Goal: Information Seeking & Learning: Learn about a topic

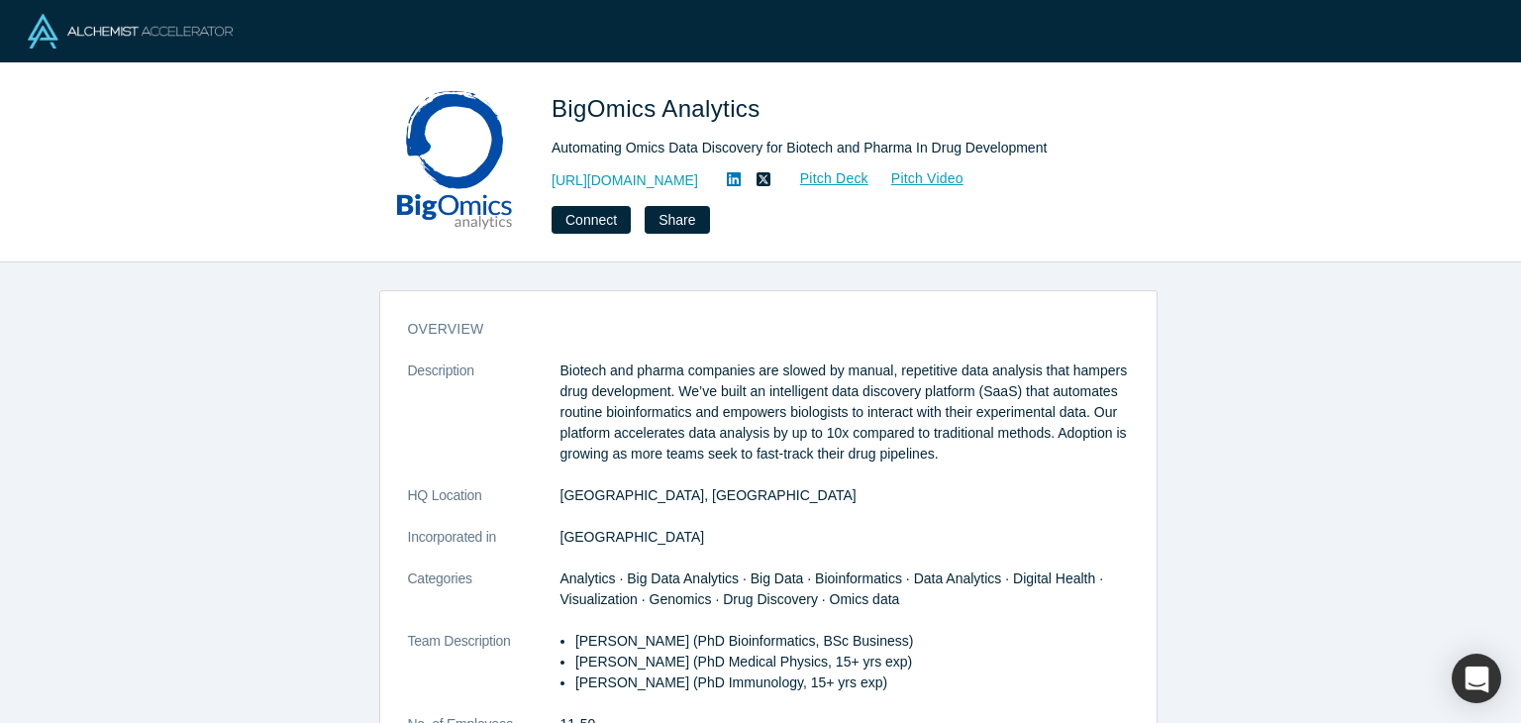
click at [1306, 418] on div "overview Description Biotech and pharma companies are slowed by manual, repetit…" at bounding box center [768, 499] width 1536 height 475
click at [1350, 298] on div "overview Description Biotech and pharma companies are slowed by manual, repetit…" at bounding box center [768, 499] width 1536 height 475
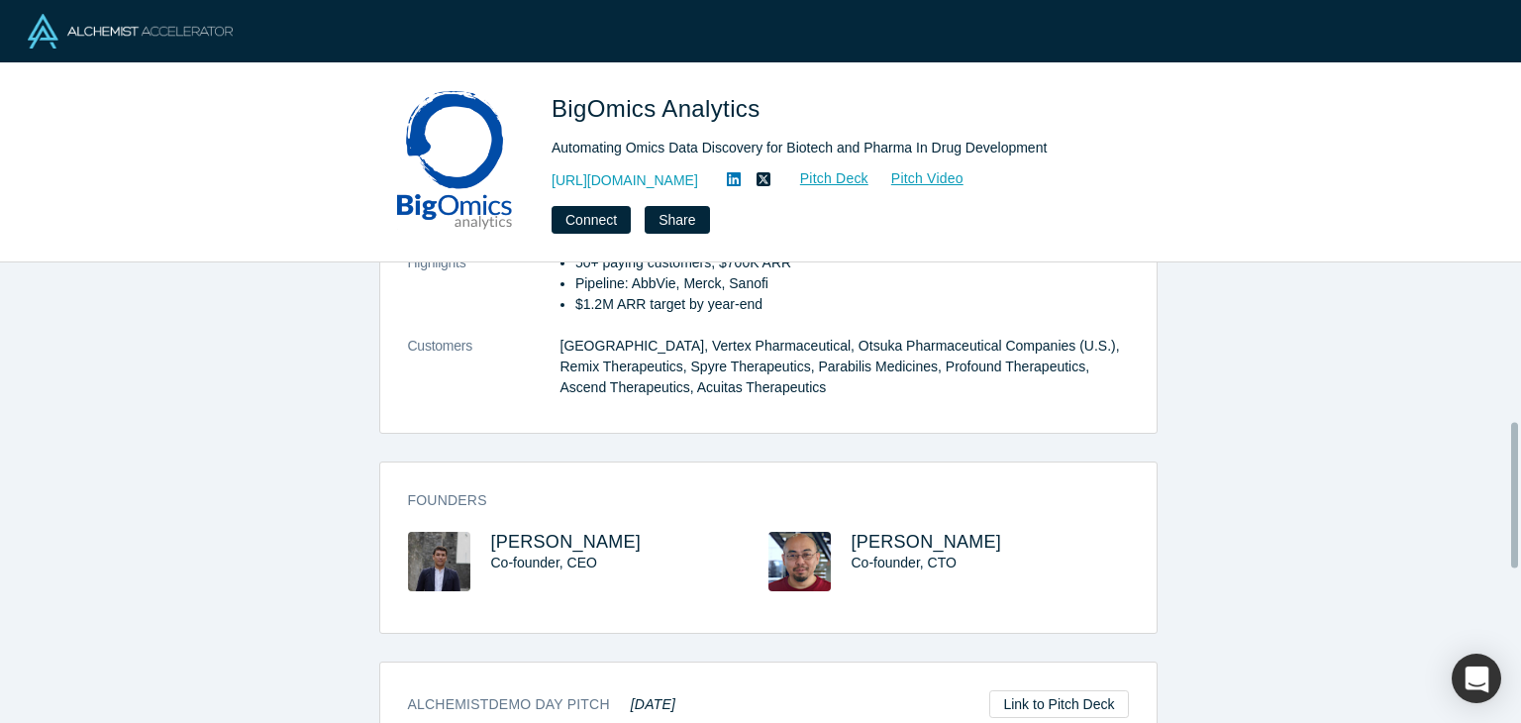
scroll to position [555, 0]
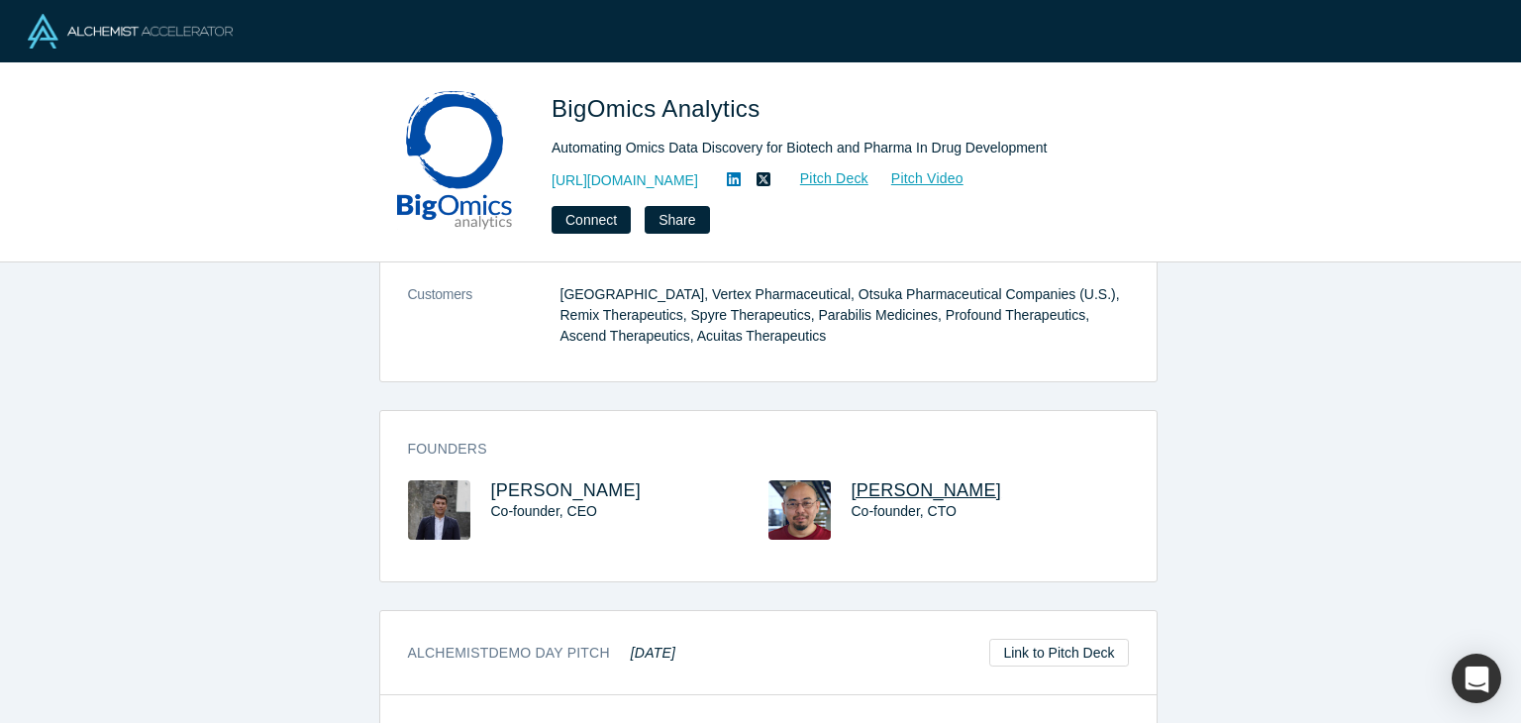
click at [873, 490] on span "Ivo Kwee" at bounding box center [927, 490] width 151 height 20
click at [874, 492] on span "Ivo Kwee" at bounding box center [927, 490] width 151 height 20
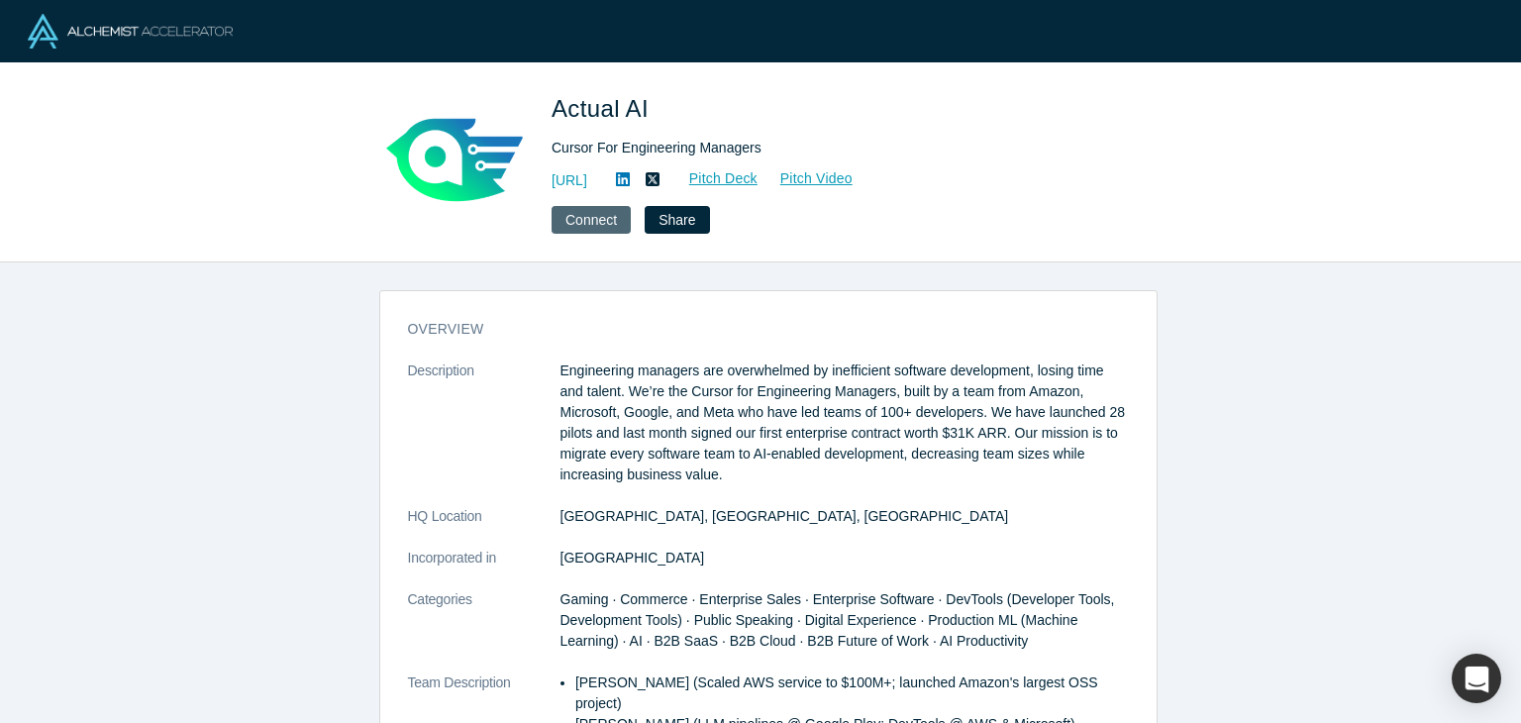
click at [598, 212] on button "Connect" at bounding box center [591, 220] width 79 height 28
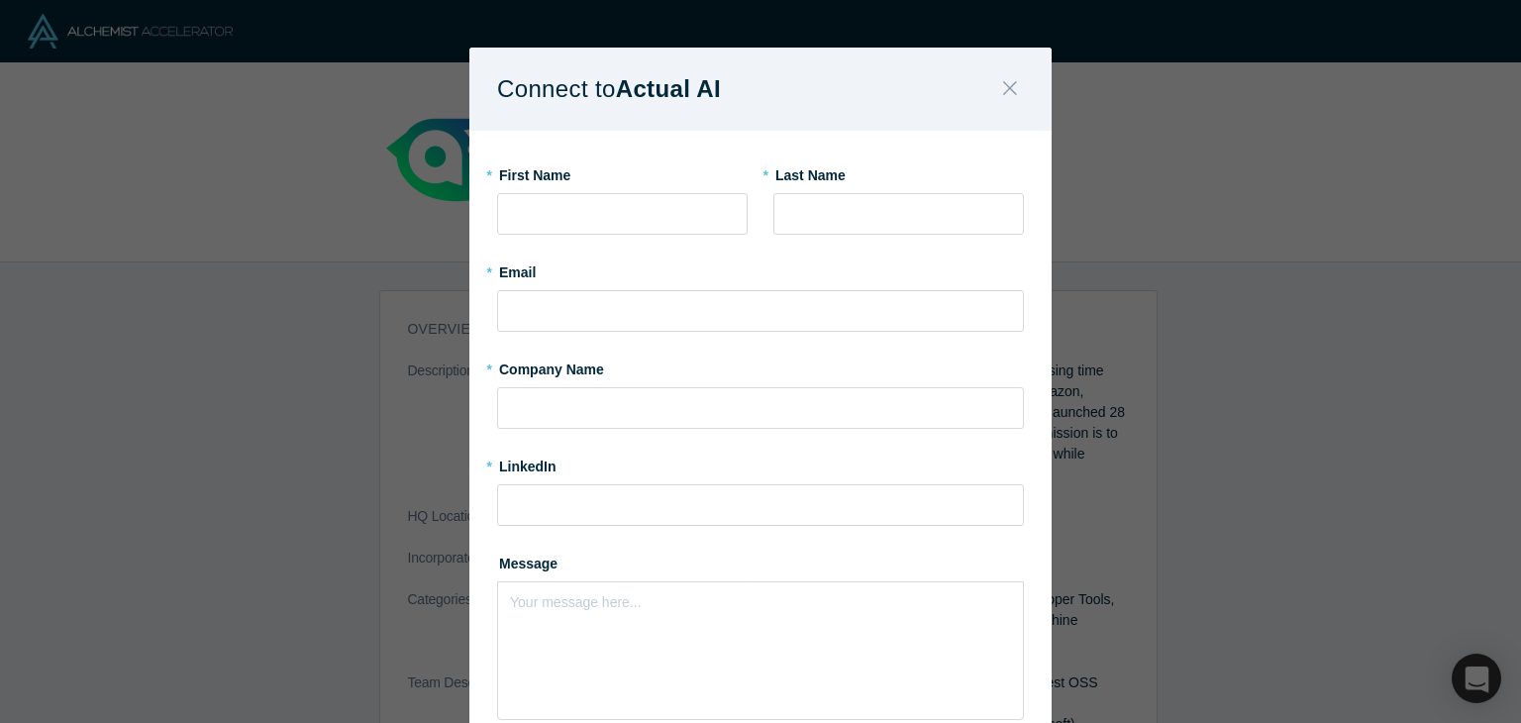
click at [994, 95] on button "Close" at bounding box center [1011, 89] width 42 height 43
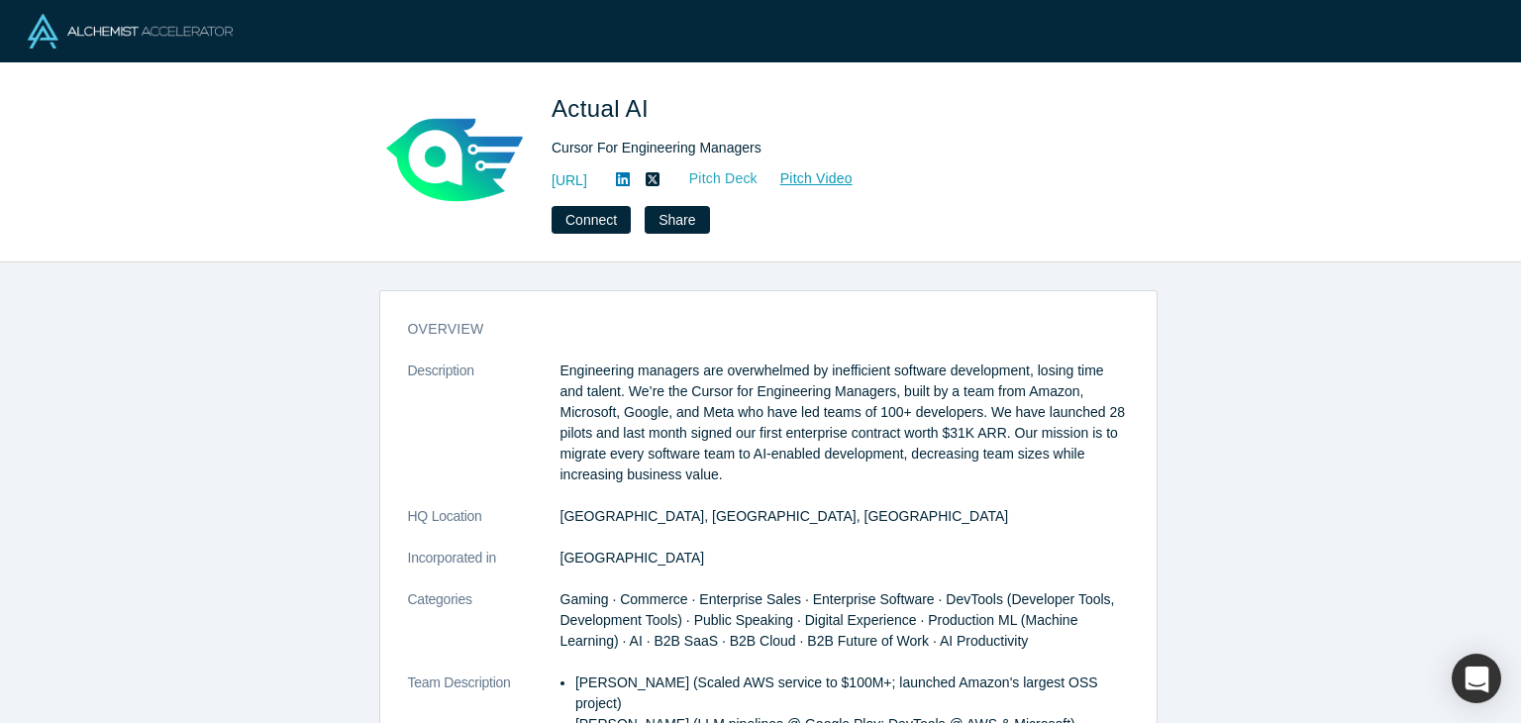
click at [759, 181] on link "Pitch Deck" at bounding box center [713, 178] width 91 height 23
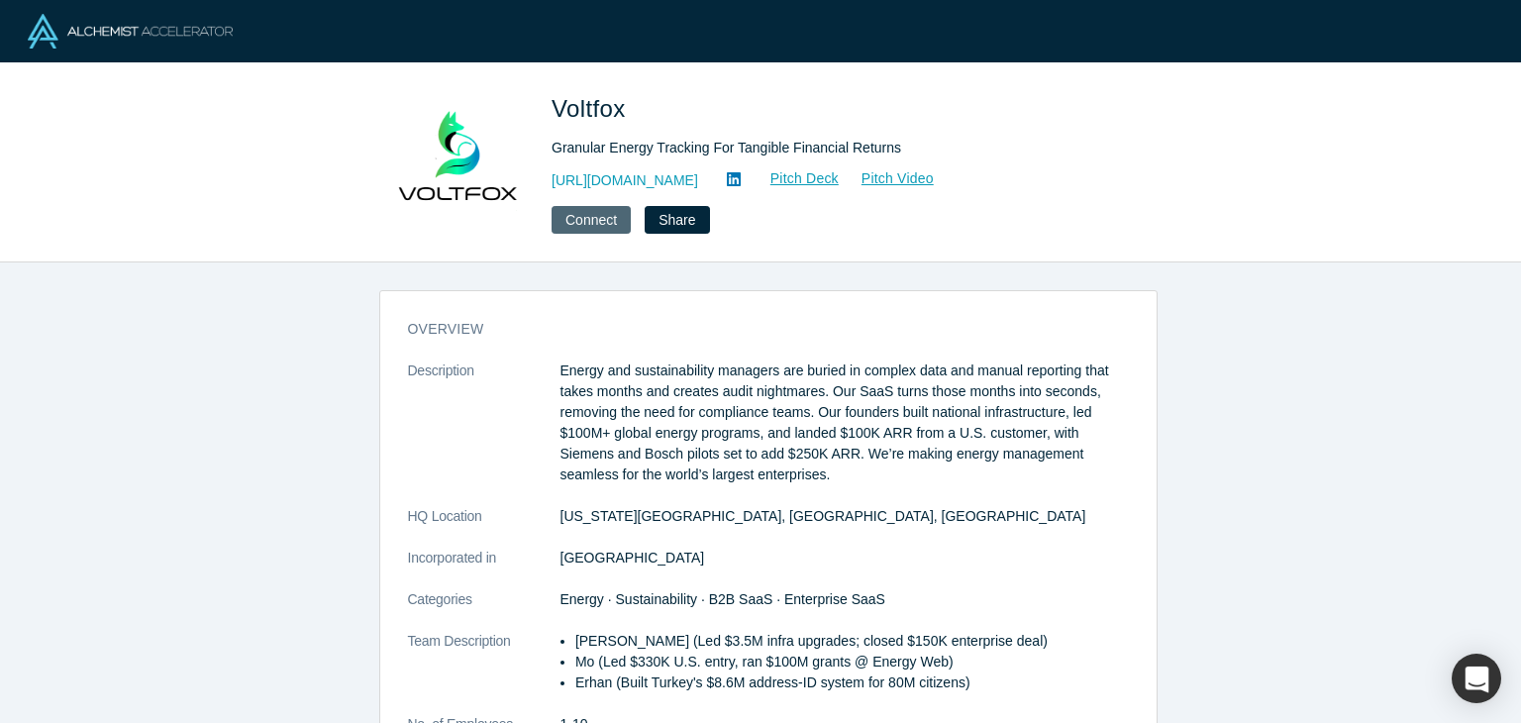
click at [592, 225] on button "Connect" at bounding box center [591, 220] width 79 height 28
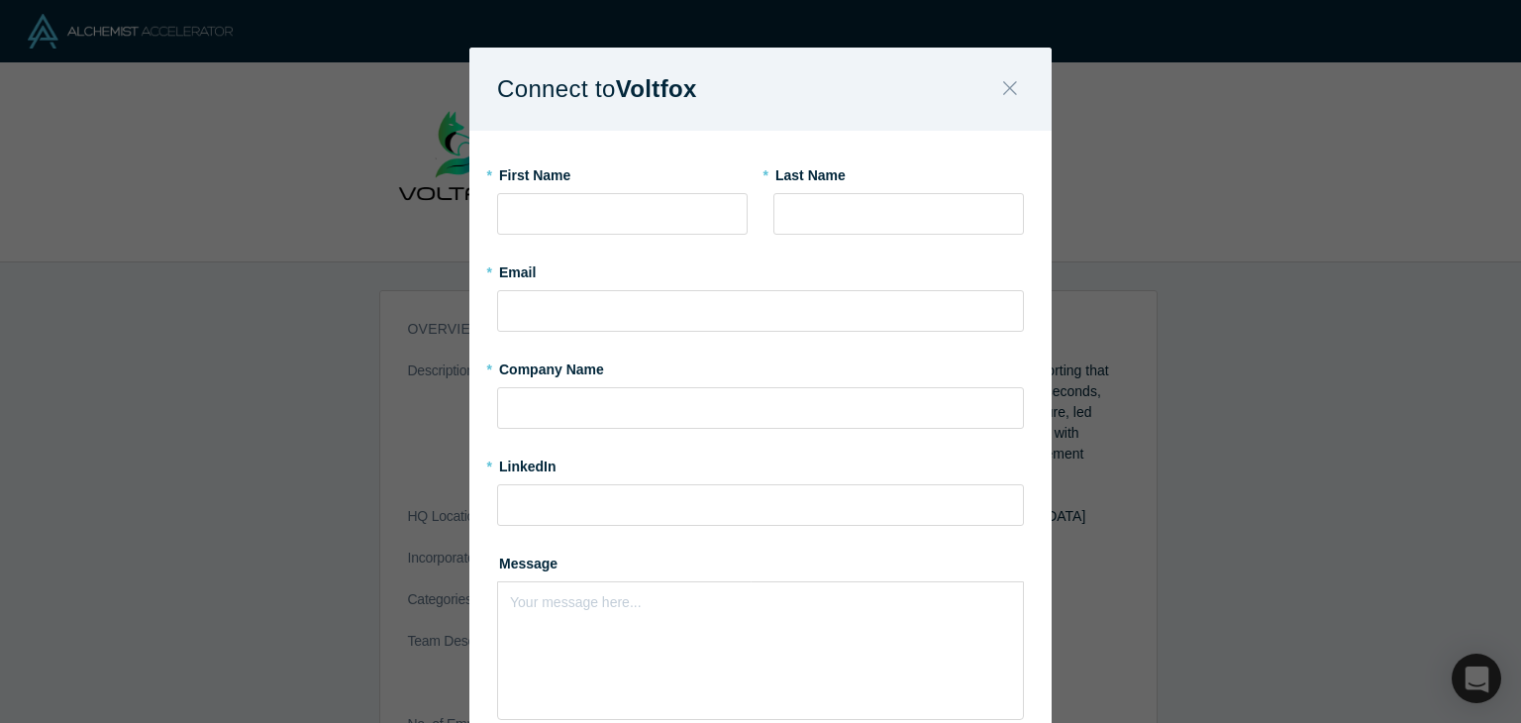
click at [1013, 94] on button "Close" at bounding box center [1011, 89] width 42 height 43
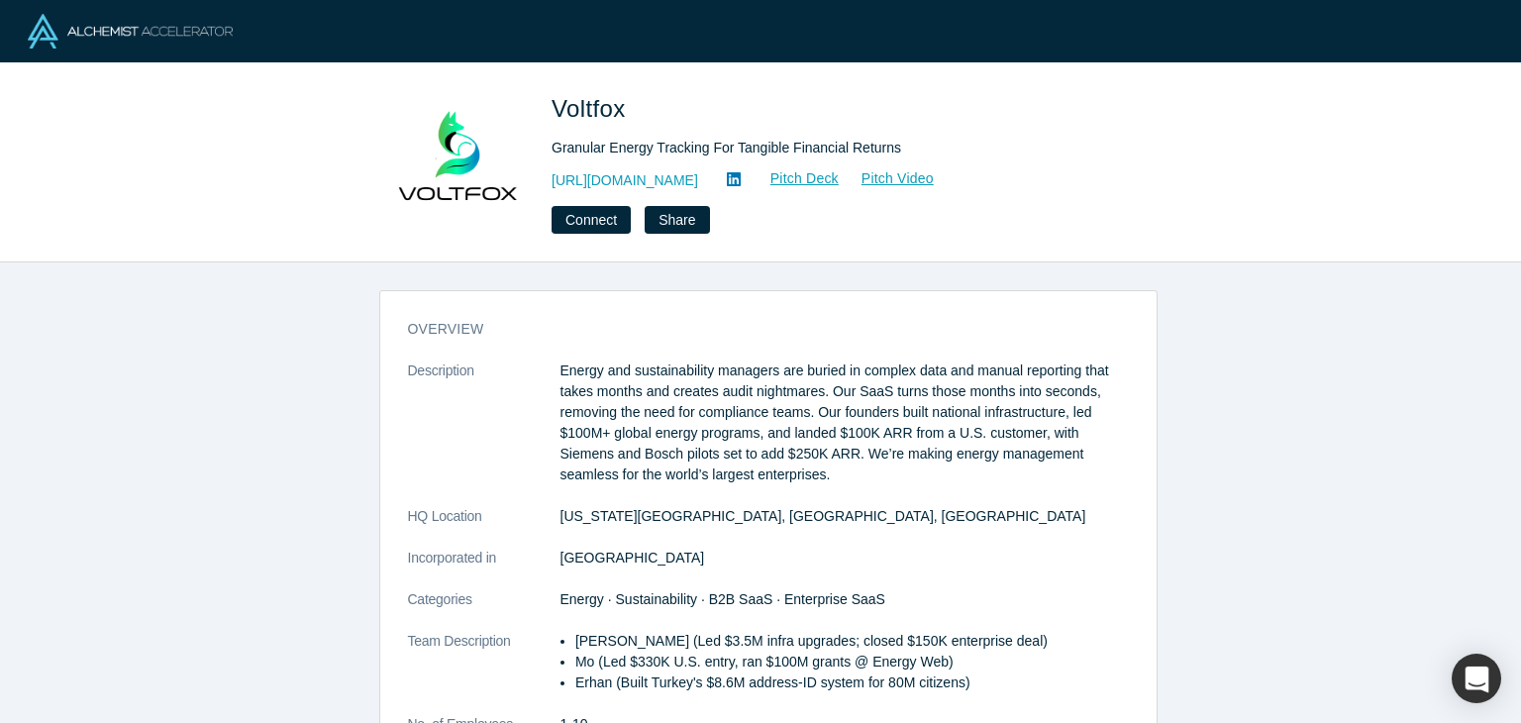
click at [1034, 466] on p "Energy and sustainability managers are buried in complex data and manual report…" at bounding box center [845, 423] width 569 height 125
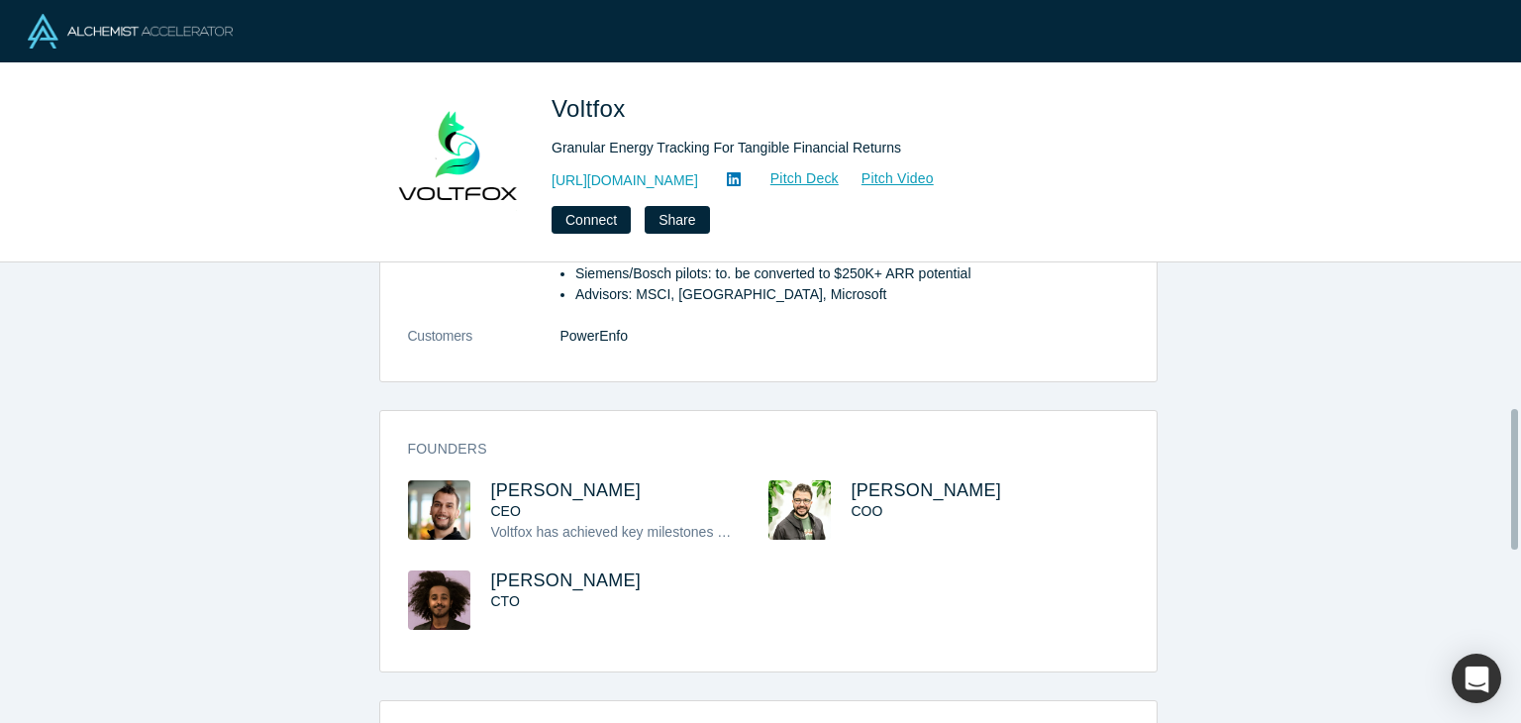
scroll to position [515, 0]
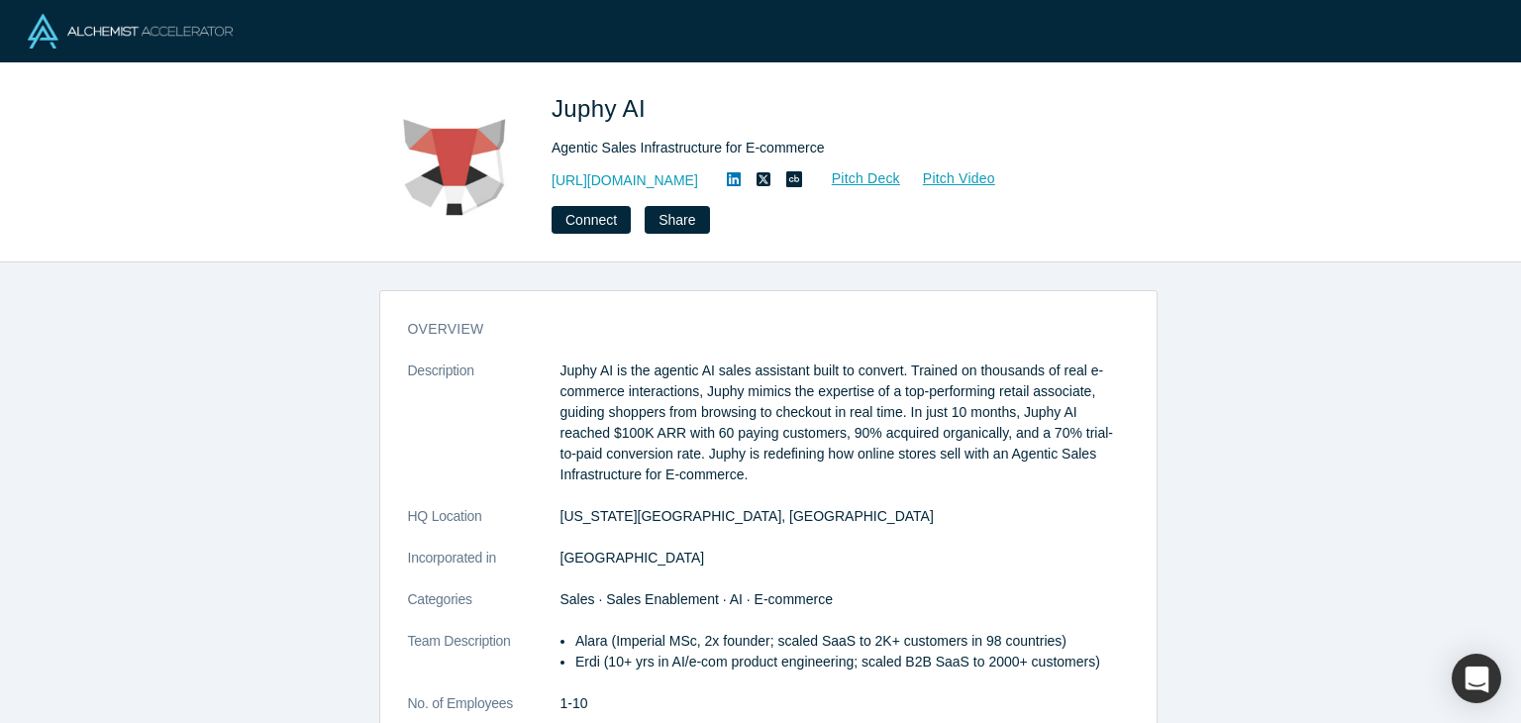
click at [1323, 494] on div "overview Description Juphy AI is the agentic AI sales assistant built to conver…" at bounding box center [768, 499] width 1536 height 475
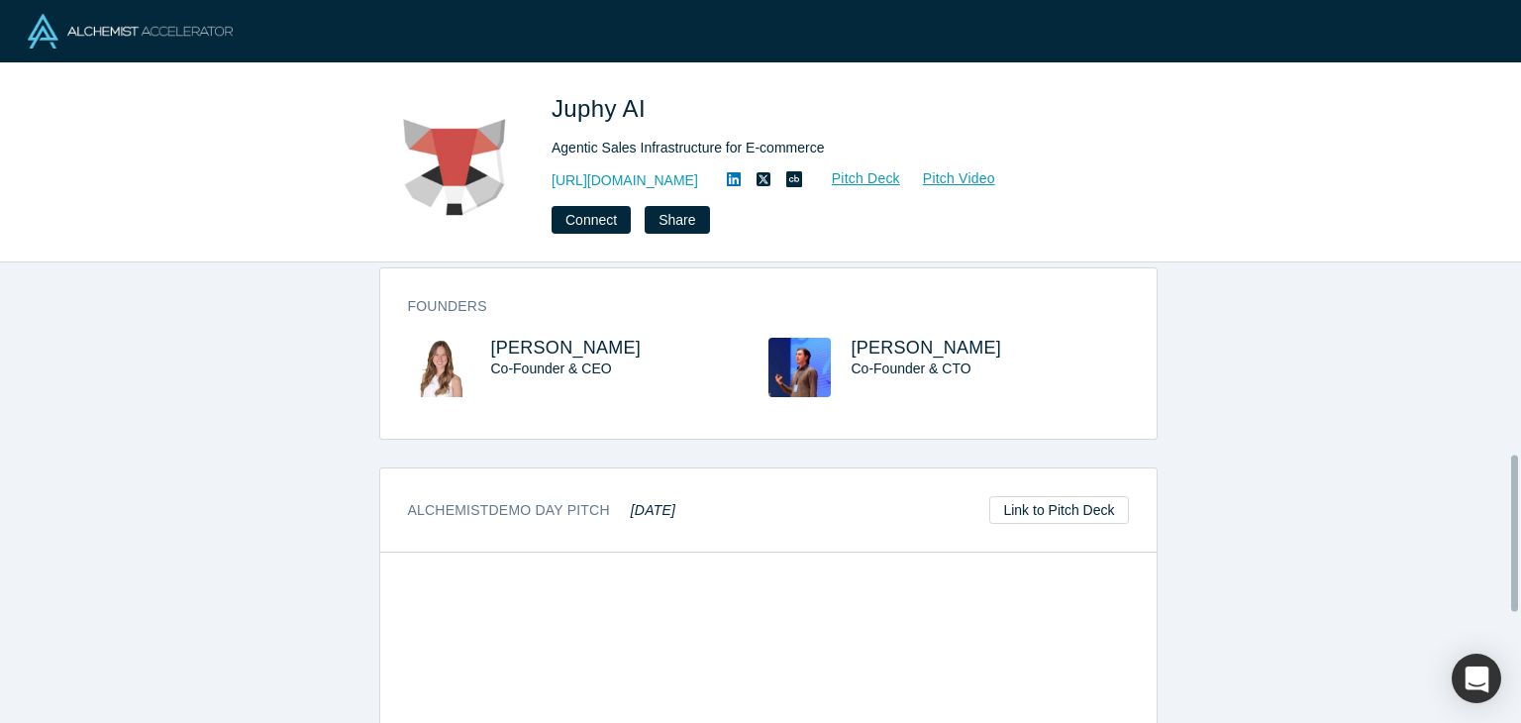
scroll to position [555, 0]
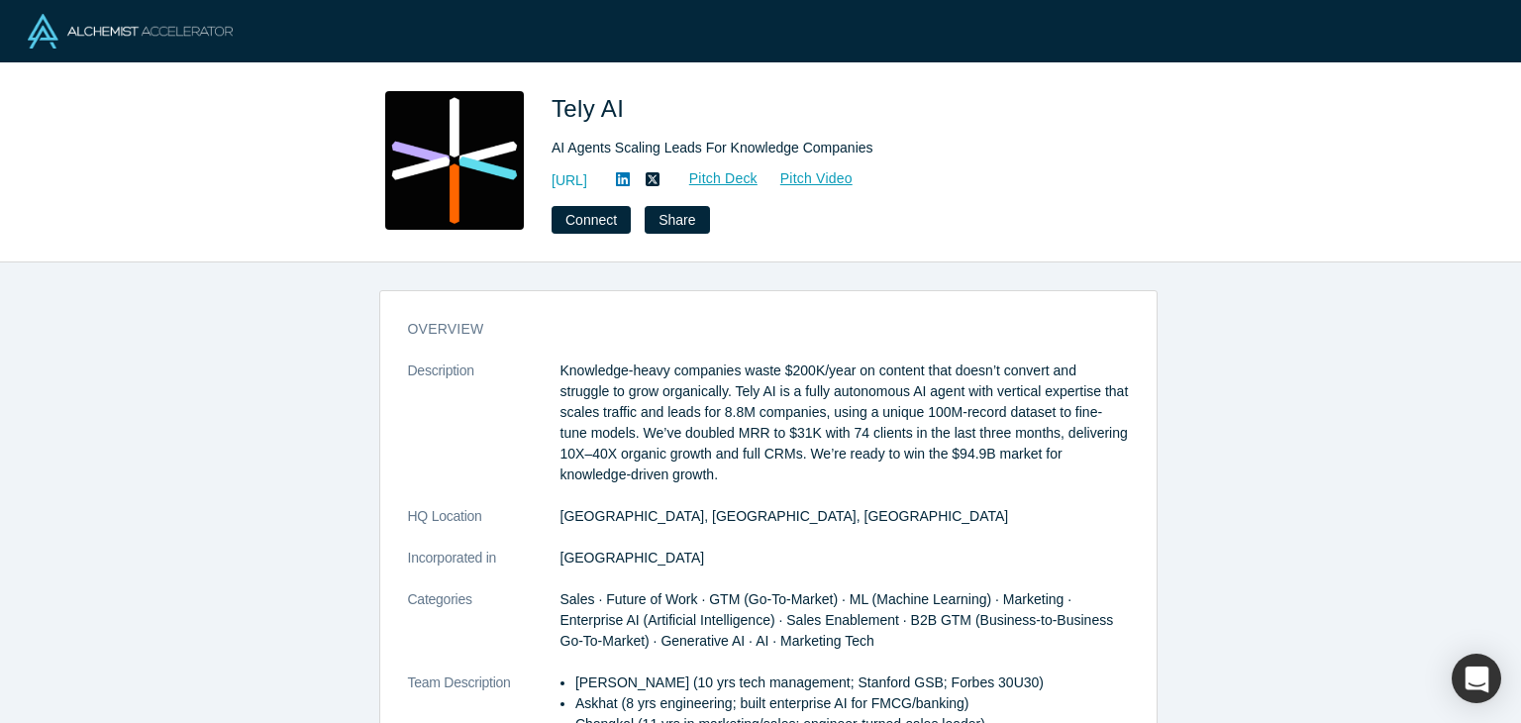
click at [1511, 175] on div "Tely AI AI Agents Scaling Leads For Knowledge Companies https://tely.ai/ Pitch …" at bounding box center [760, 162] width 1521 height 199
click at [1319, 401] on div "overview Description Knowledge-heavy companies waste $200K/year on content that…" at bounding box center [768, 499] width 1536 height 475
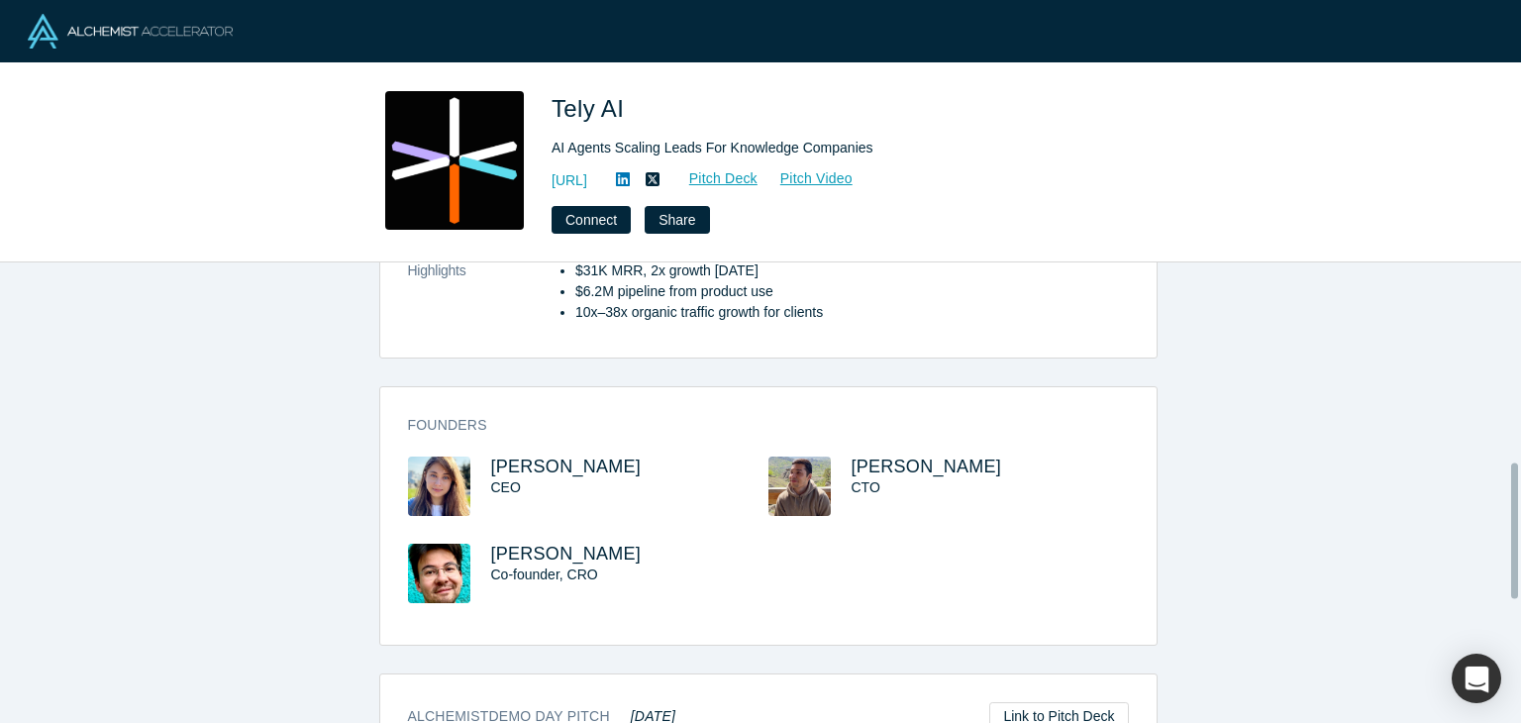
scroll to position [713, 0]
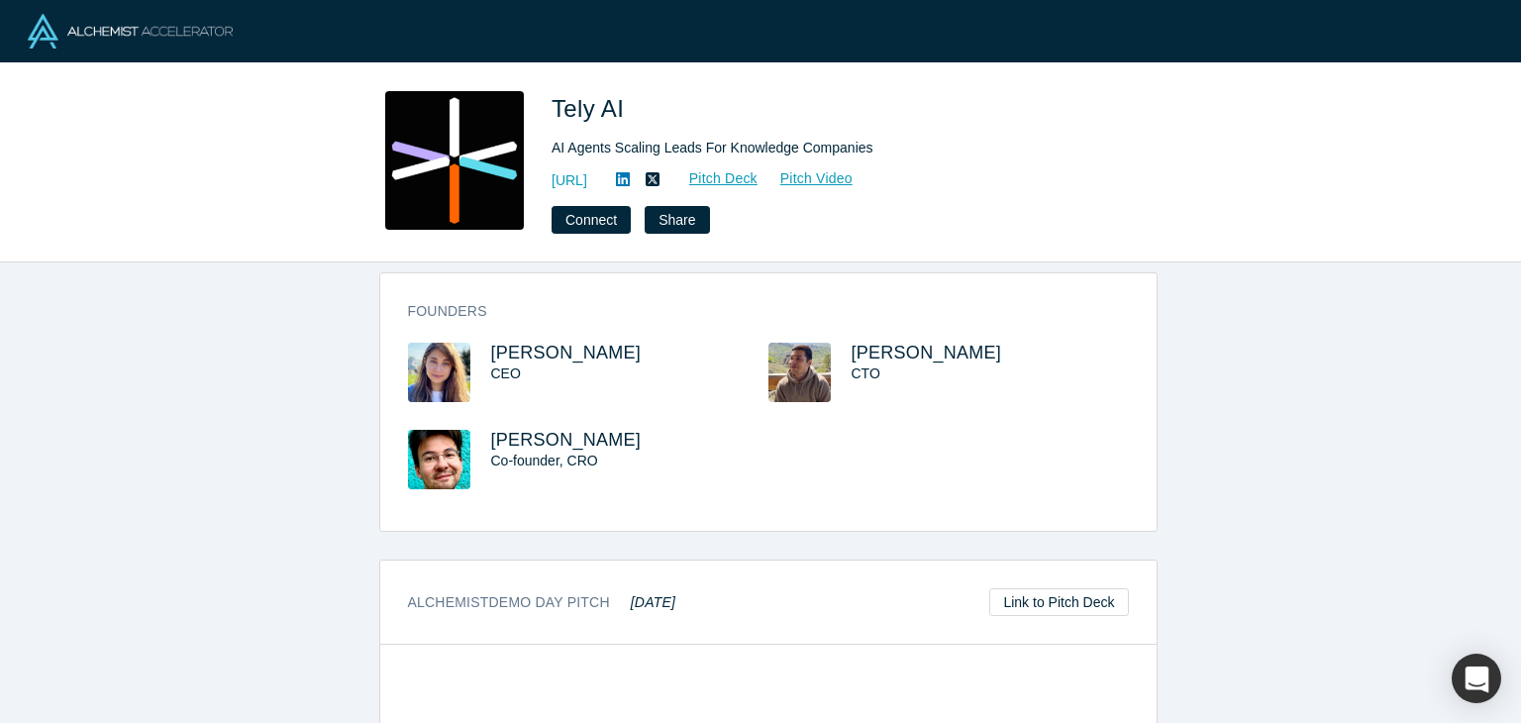
click at [408, 381] on img at bounding box center [439, 372] width 62 height 59
click at [505, 355] on span "Irina Seng" at bounding box center [566, 353] width 151 height 20
click at [630, 180] on icon at bounding box center [623, 179] width 14 height 14
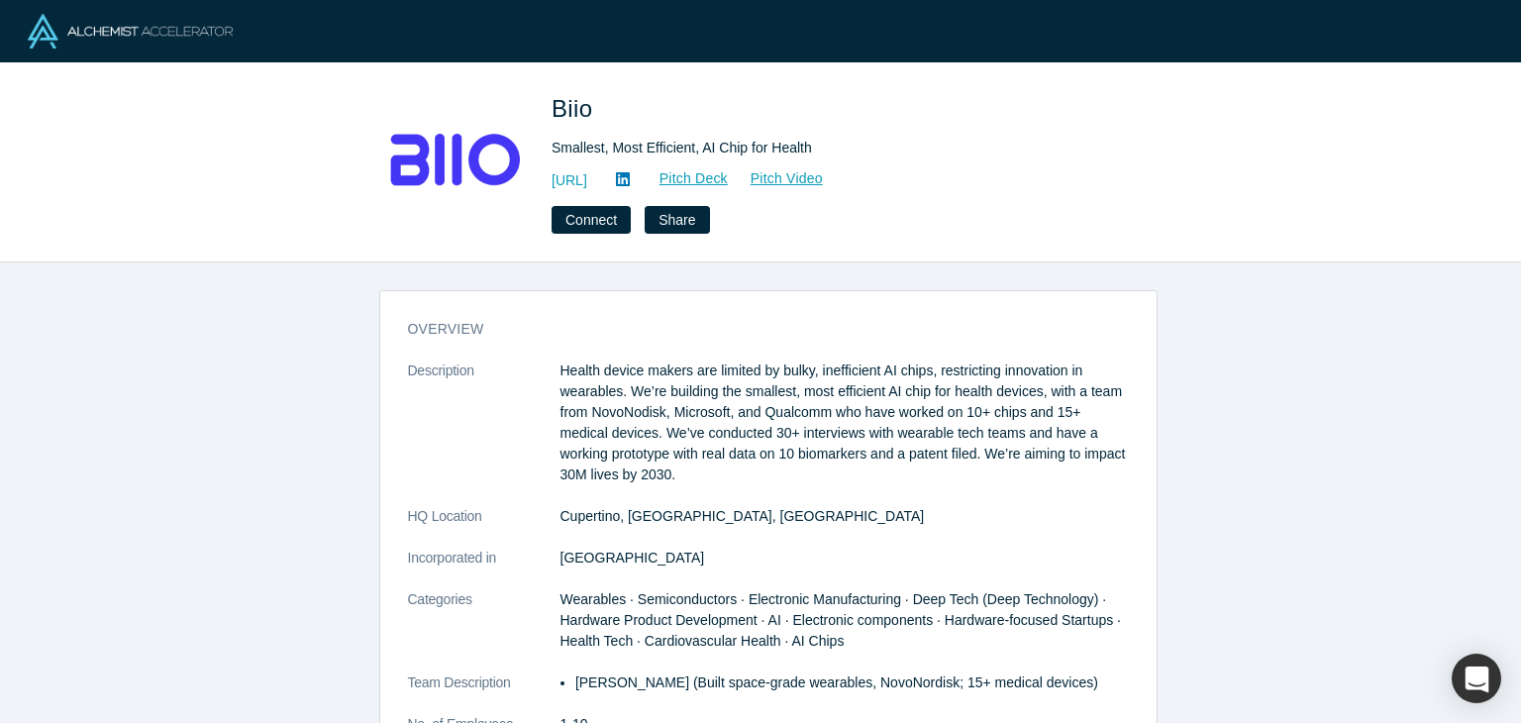
drag, startPoint x: 1404, startPoint y: 397, endPoint x: 1442, endPoint y: 321, distance: 85.5
click at [1404, 397] on div "overview Description Health device makers are limited by bulky, inefficient AI …" at bounding box center [768, 499] width 1536 height 475
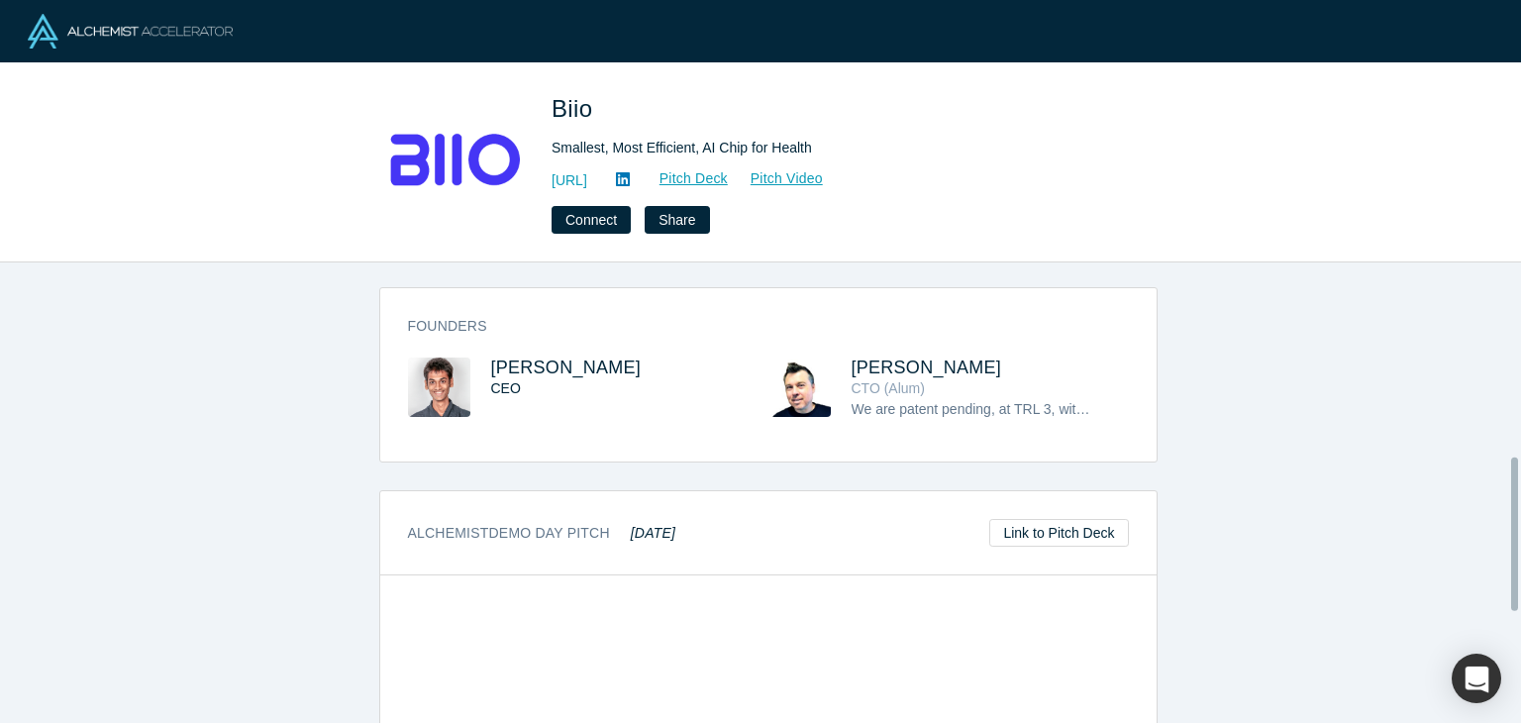
scroll to position [555, 0]
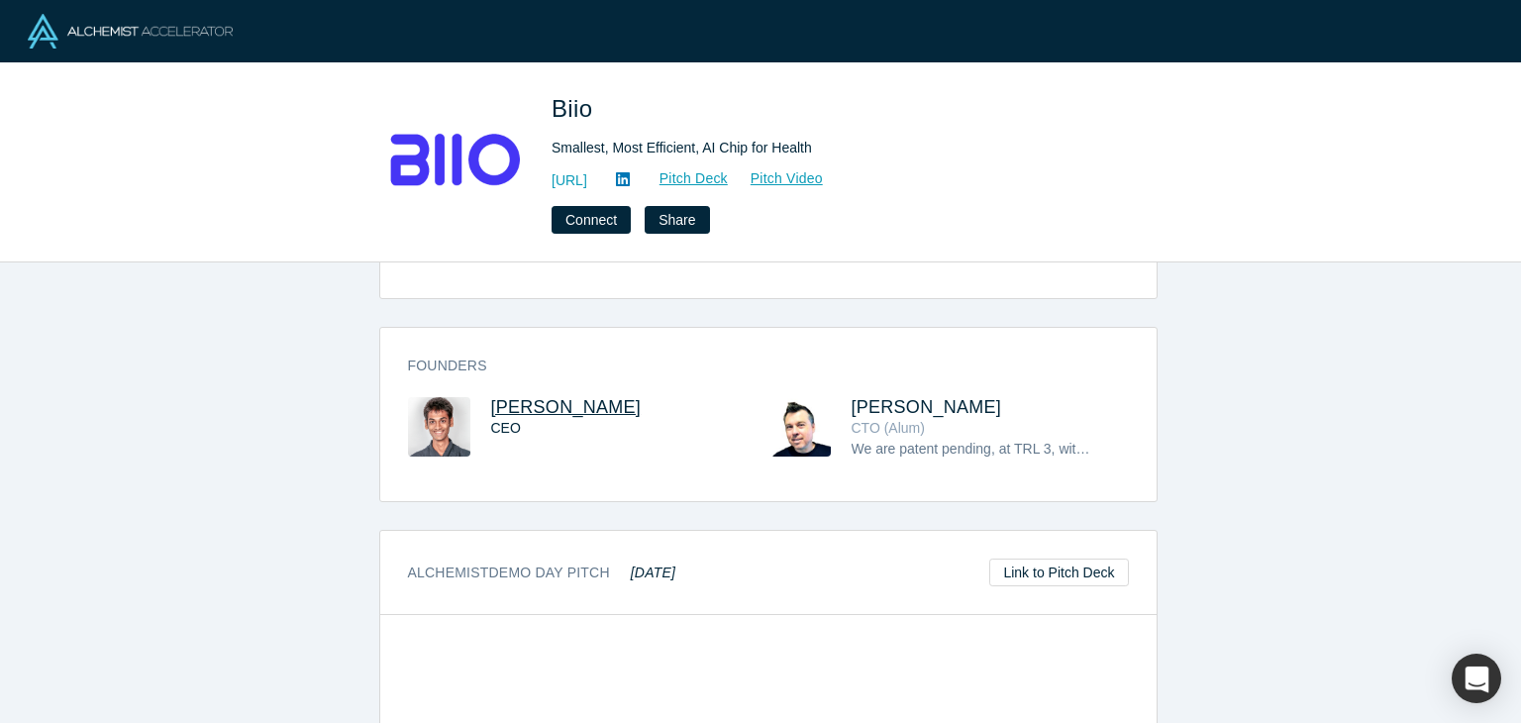
click at [548, 401] on span "Satyam Goel" at bounding box center [566, 407] width 151 height 20
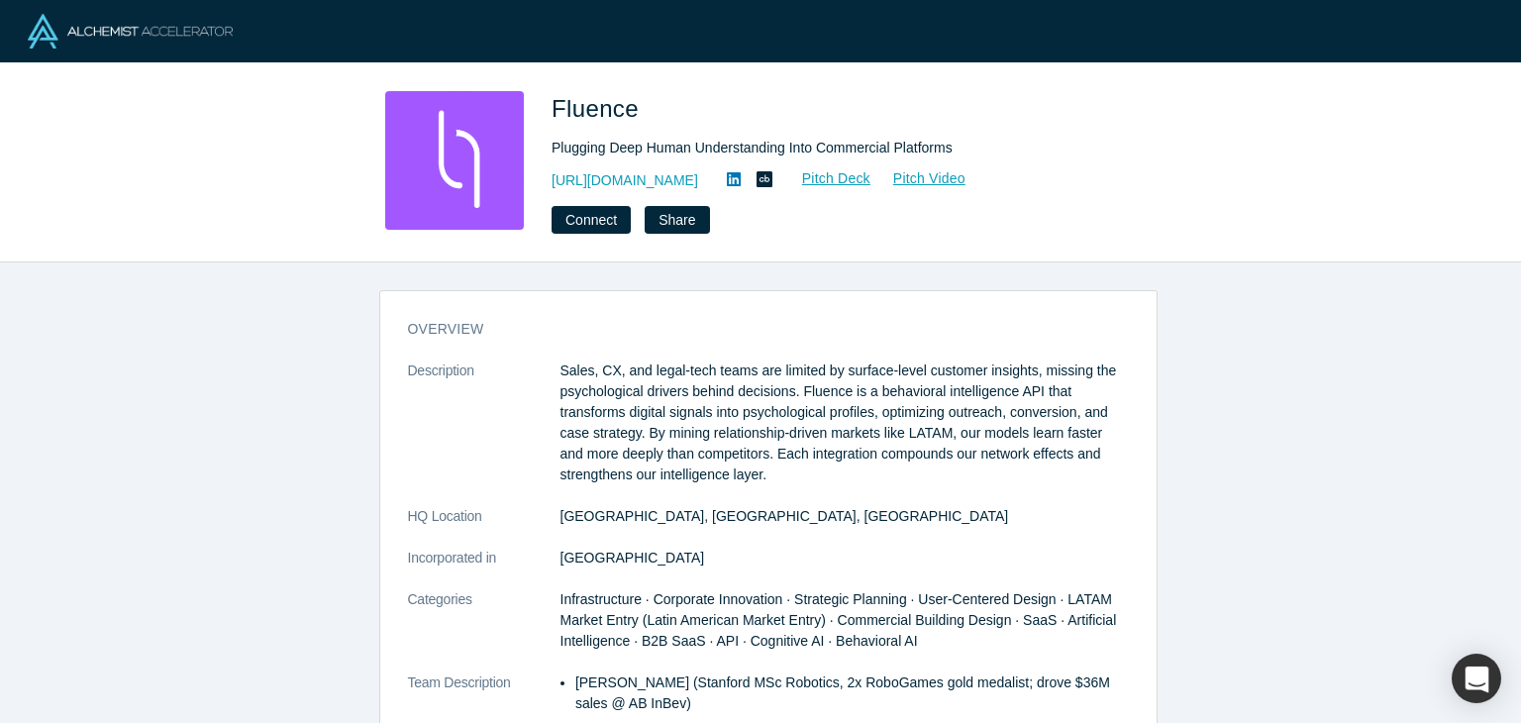
click at [1436, 308] on div "overview Description Sales, CX, and legal-tech teams are limited by surface-lev…" at bounding box center [768, 499] width 1536 height 475
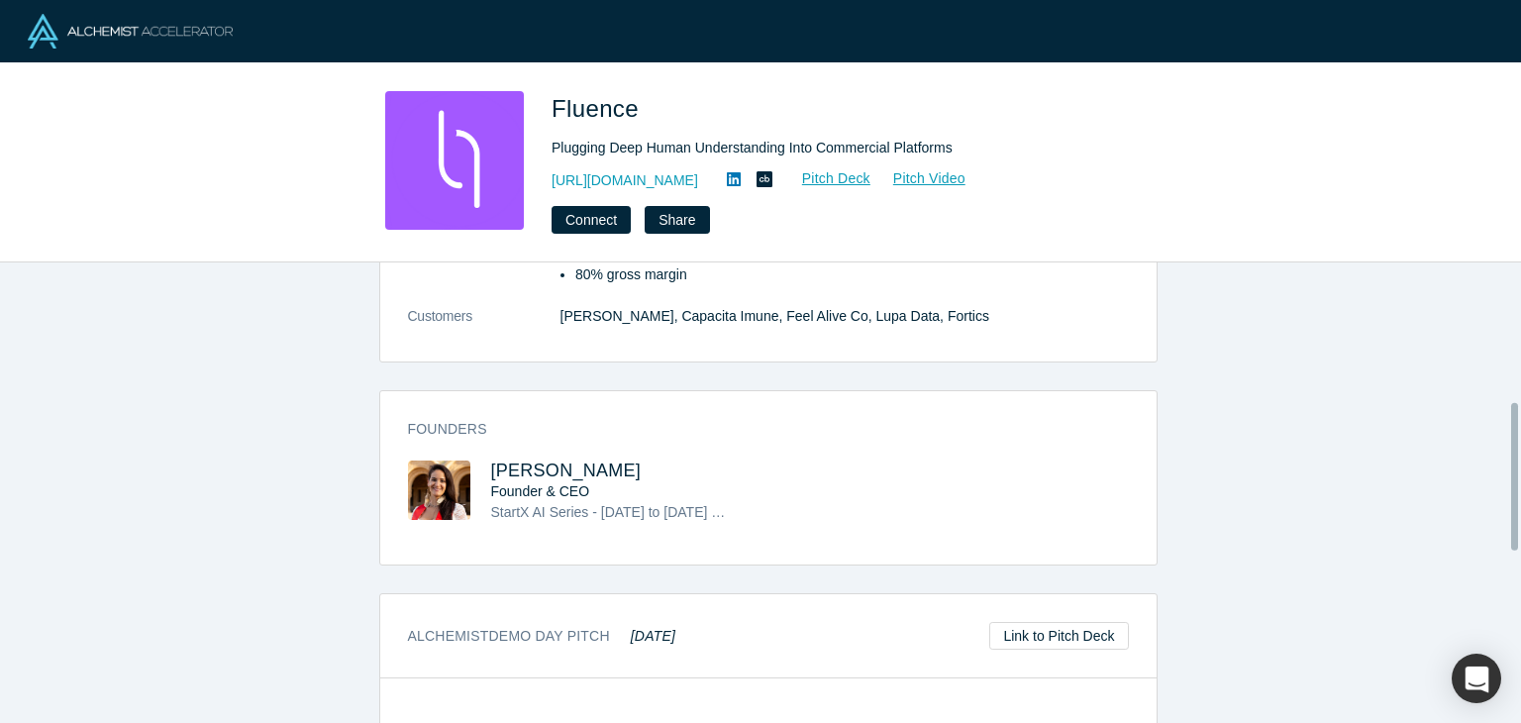
scroll to position [555, 0]
click at [527, 471] on span "Luciana Frazao" at bounding box center [566, 470] width 151 height 20
click at [497, 469] on span "Luciana Frazao" at bounding box center [566, 470] width 151 height 20
click at [741, 183] on icon at bounding box center [734, 179] width 14 height 14
click at [503, 470] on span "Luciana Frazao" at bounding box center [566, 470] width 151 height 20
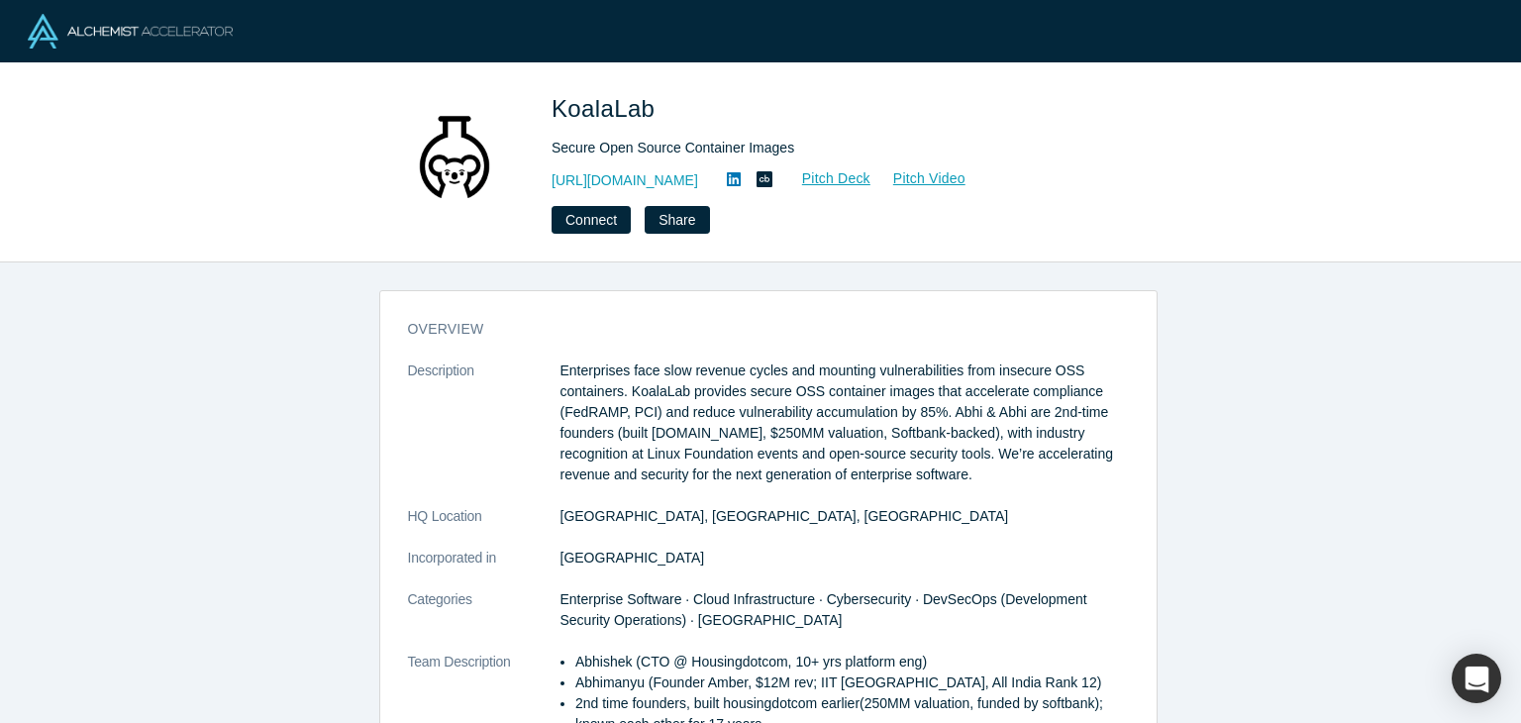
click at [1454, 274] on div "overview Description Enterprises face slow revenue cycles and mounting vulnerab…" at bounding box center [768, 499] width 1536 height 475
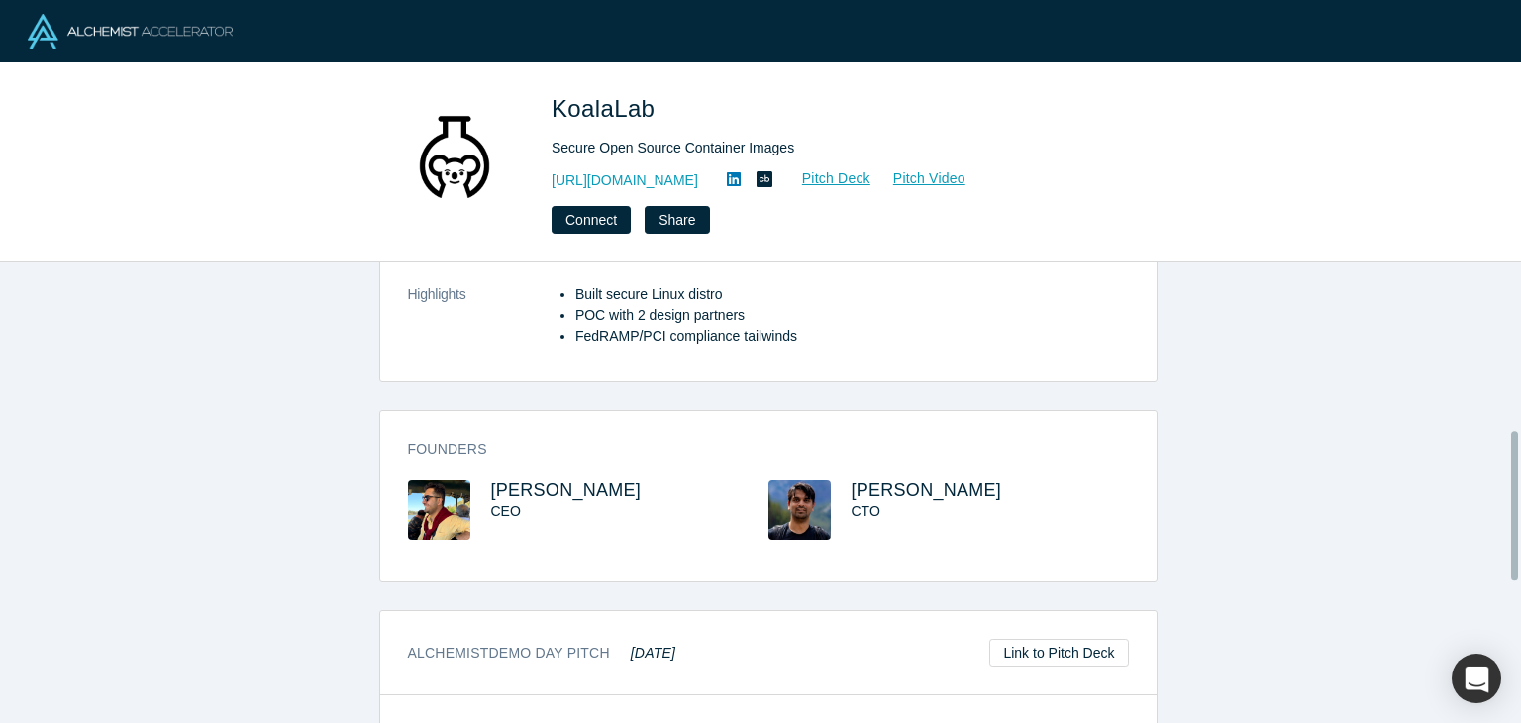
scroll to position [515, 0]
click at [590, 490] on span "[PERSON_NAME]" at bounding box center [566, 488] width 151 height 20
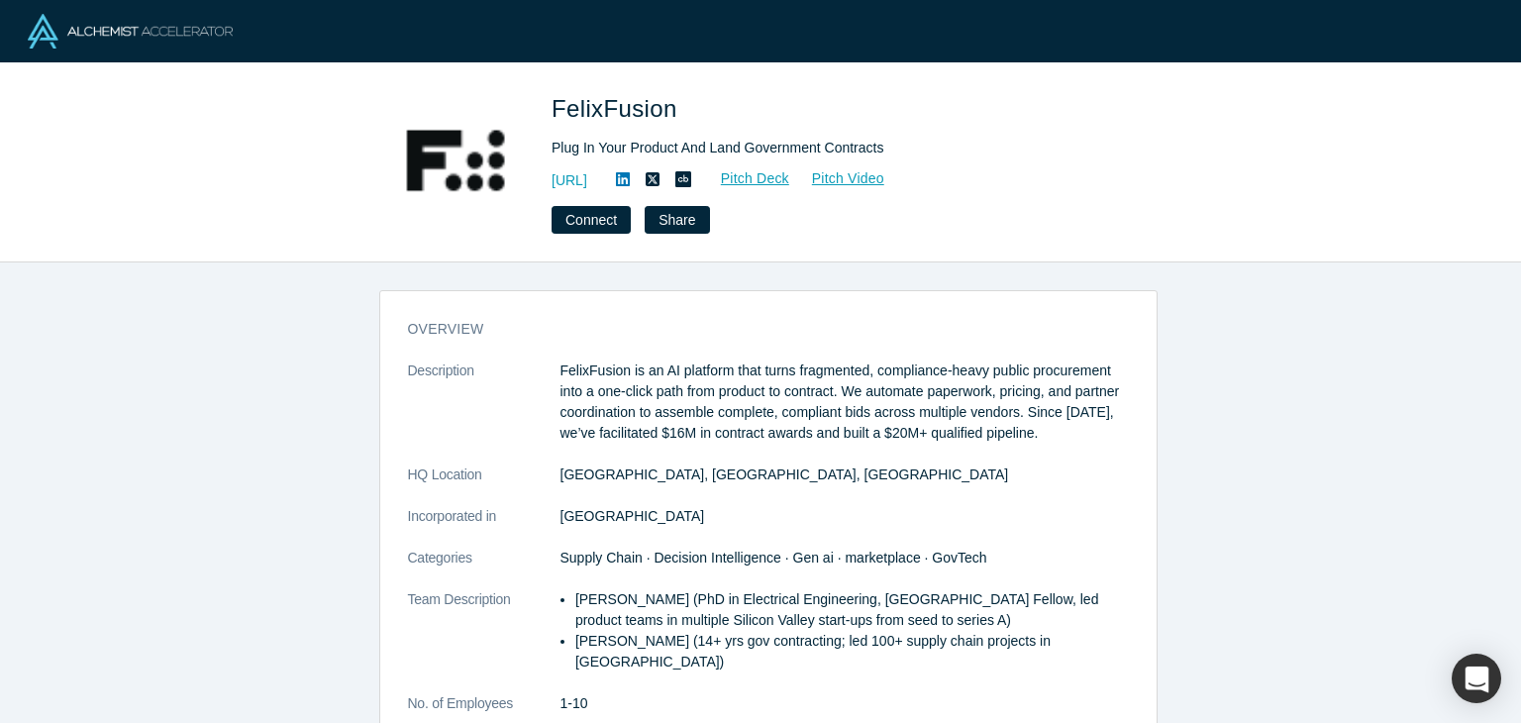
click at [1514, 141] on div "FelixFusion Plug In Your Product And Land Government Contracts [URL] Pitch Deck…" at bounding box center [760, 162] width 1521 height 199
drag, startPoint x: 1346, startPoint y: 433, endPoint x: 1358, endPoint y: 441, distance: 14.3
click at [1358, 441] on div "overview Description FelixFusion is an AI platform that turns fragmented, compl…" at bounding box center [768, 499] width 1536 height 475
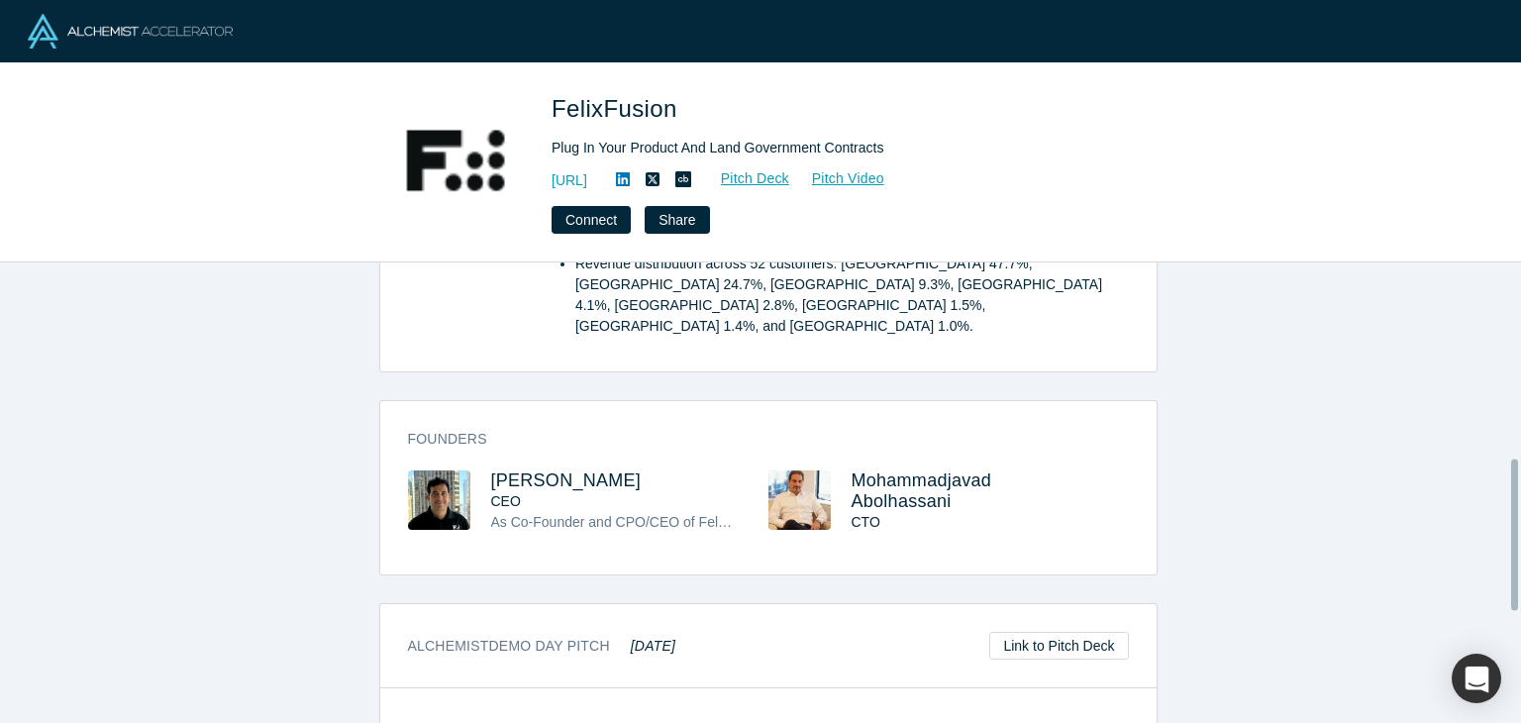
scroll to position [594, 0]
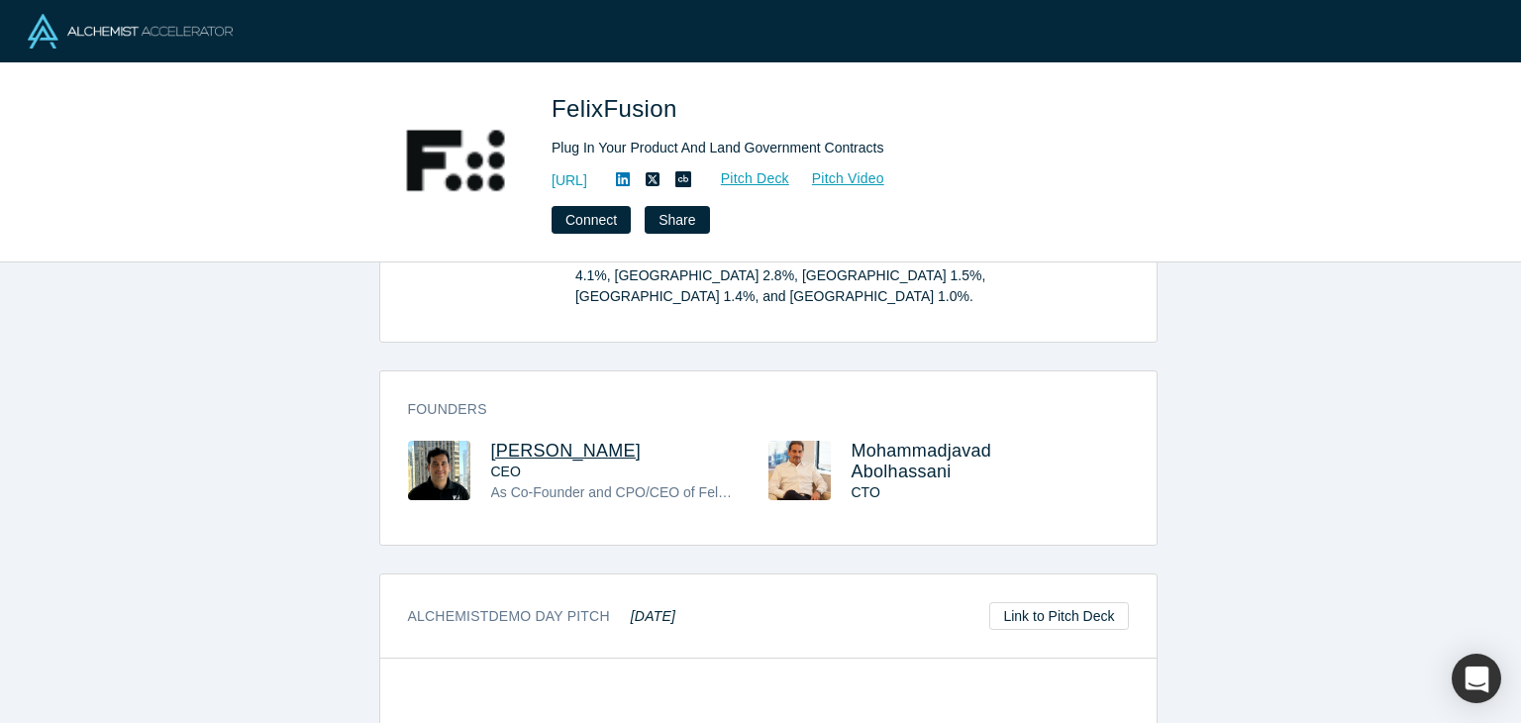
click at [568, 441] on span "[PERSON_NAME]" at bounding box center [566, 451] width 151 height 20
